Goal: Find specific fact: Find contact information

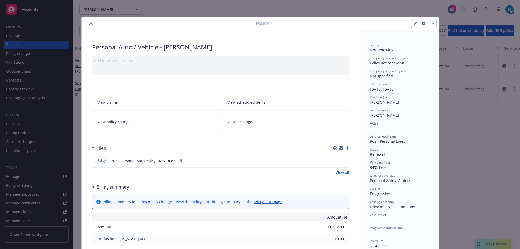
click at [88, 22] on button "close" at bounding box center [91, 23] width 6 height 6
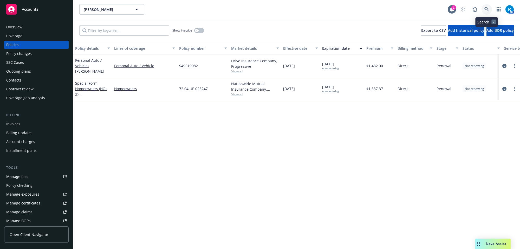
click at [489, 8] on link at bounding box center [487, 9] width 10 height 10
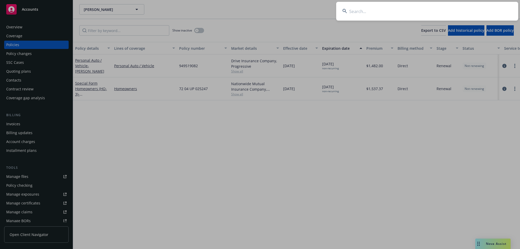
type input "[PERSON_NAME] & Milan"
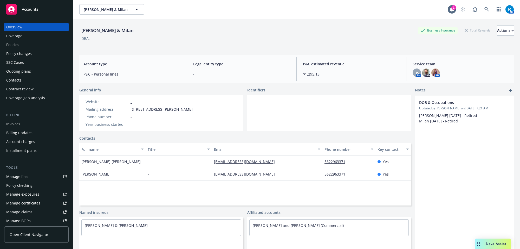
click at [25, 44] on div "Policies" at bounding box center [36, 45] width 60 height 8
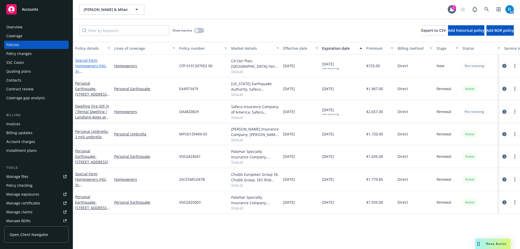
click at [85, 65] on link "Special Form Homeowners (HO-3) - 2024 Personal Homeowners Policy - [STREET_ADDR…" at bounding box center [92, 79] width 34 height 43
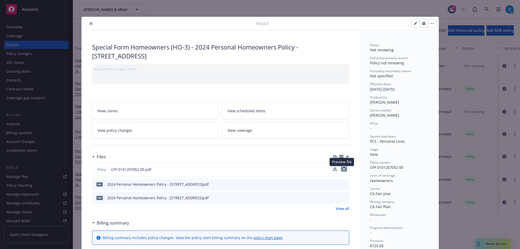
click at [342, 169] on icon "preview file" at bounding box center [344, 169] width 5 height 4
click at [89, 23] on icon "close" at bounding box center [90, 23] width 3 height 3
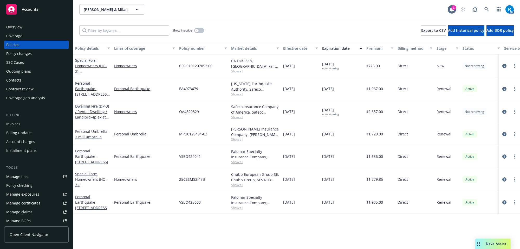
click at [88, 23] on div "Show inactive Export to CSV Add historical policy Add BOR policy" at bounding box center [296, 30] width 447 height 23
click at [12, 28] on div "Overview" at bounding box center [14, 27] width 16 height 8
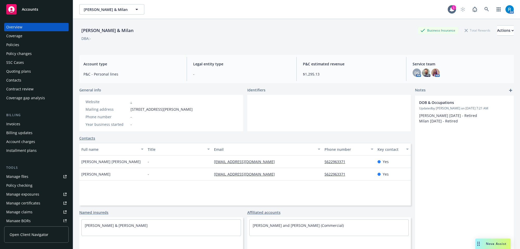
click at [35, 45] on div "Policies" at bounding box center [36, 45] width 60 height 8
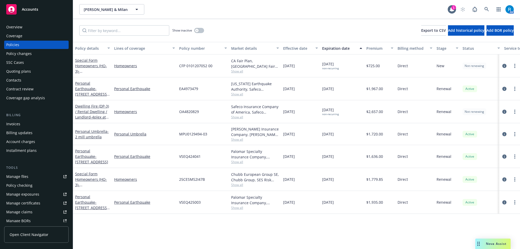
click at [294, 228] on div "Policy details Lines of coverage Policy number Market details Effective date Ex…" at bounding box center [296, 145] width 447 height 207
click at [32, 27] on div "Overview" at bounding box center [36, 27] width 60 height 8
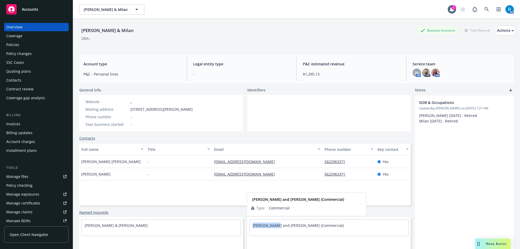
drag, startPoint x: 245, startPoint y: 228, endPoint x: 275, endPoint y: 228, distance: 29.7
click at [275, 228] on div "[PERSON_NAME] and [PERSON_NAME] (Commercial) [PERSON_NAME] and [PERSON_NAME] (C…" at bounding box center [329, 227] width 164 height 21
copy link "[PERSON_NAME]"
drag, startPoint x: 139, startPoint y: 111, endPoint x: 201, endPoint y: 108, distance: 61.5
click at [201, 108] on div "Website - Mailing address [STREET_ADDRESS][PERSON_NAME] Phone number - Year bus…" at bounding box center [161, 113] width 164 height 36
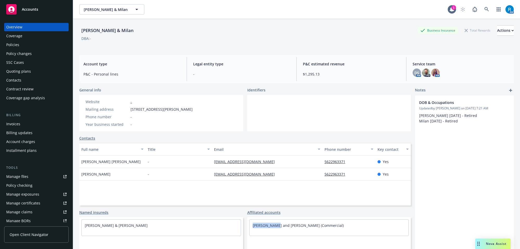
copy div "[STREET_ADDRESS][PERSON_NAME]"
click at [36, 42] on div "Policies" at bounding box center [36, 45] width 60 height 8
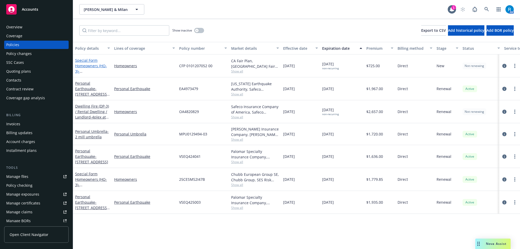
click at [94, 64] on link "Special Form Homeowners (HO-3) - 2024 Personal Homeowners Policy - [STREET_ADDR…" at bounding box center [92, 79] width 34 height 43
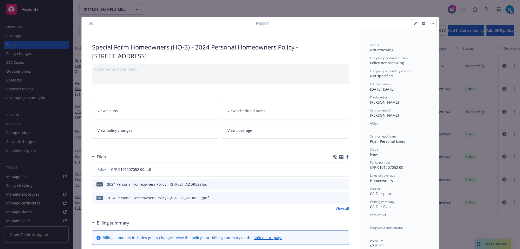
drag, startPoint x: 299, startPoint y: 46, endPoint x: 162, endPoint y: 55, distance: 137.4
click at [162, 55] on div "Special Form Homeowners (HO-3) - 2024 Personal Homeowners Policy - [STREET_ADDR…" at bounding box center [220, 51] width 257 height 17
copy div "[STREET_ADDRESS]"
drag, startPoint x: 87, startPoint y: 23, endPoint x: 129, endPoint y: 47, distance: 48.2
click at [89, 23] on icon "close" at bounding box center [90, 23] width 3 height 3
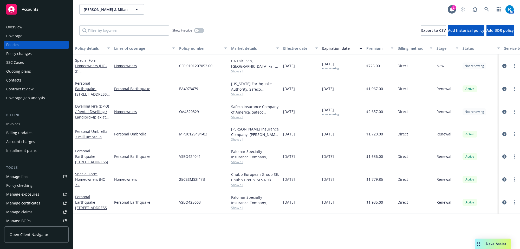
click at [36, 26] on div "Overview" at bounding box center [36, 27] width 60 height 8
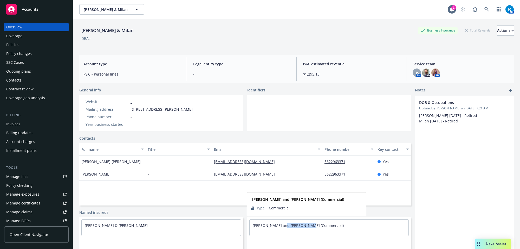
drag, startPoint x: 283, startPoint y: 228, endPoint x: 315, endPoint y: 228, distance: 32.0
click at [307, 226] on div "[PERSON_NAME] and [PERSON_NAME] (Commercial)" at bounding box center [329, 225] width 159 height 12
copy link "[PERSON_NAME]"
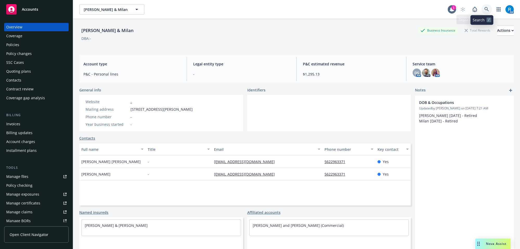
click at [487, 10] on link at bounding box center [487, 9] width 10 height 10
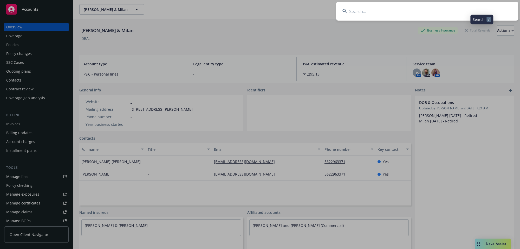
type input "[PERSON_NAME]"
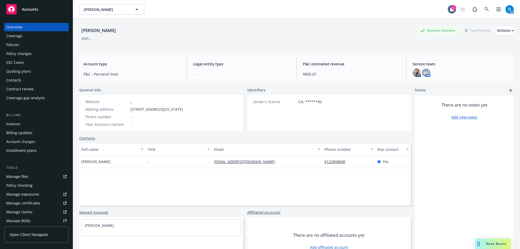
click at [29, 43] on div "Policies" at bounding box center [36, 45] width 60 height 8
